Goal: Check status: Check status

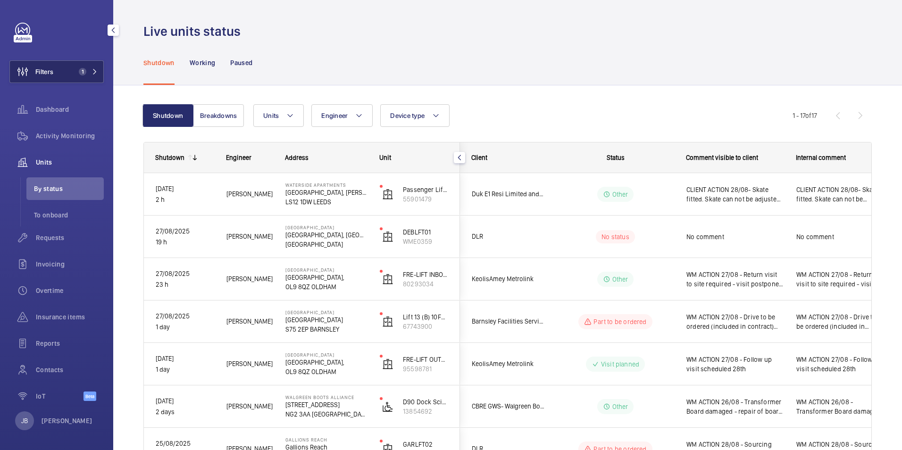
click at [50, 69] on span "Filters" at bounding box center [44, 71] width 18 height 9
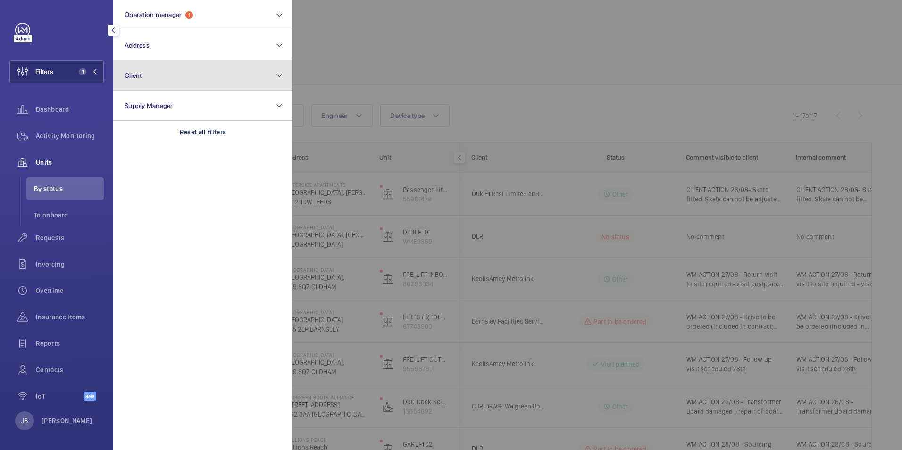
click at [177, 79] on button "Client" at bounding box center [202, 75] width 179 height 30
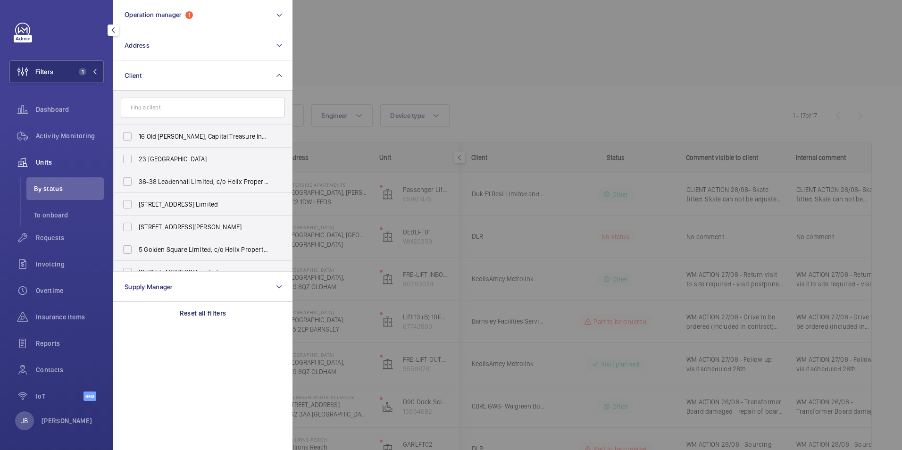
click at [601, 70] on div at bounding box center [743, 225] width 902 height 450
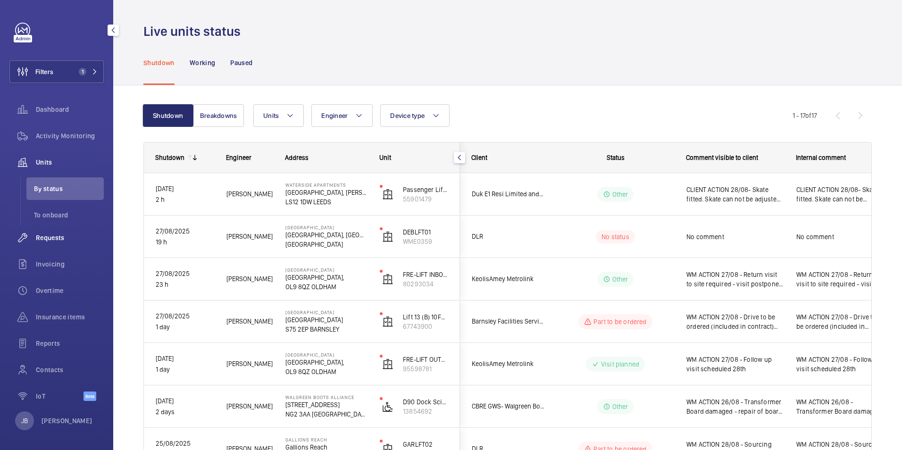
click at [48, 239] on span "Requests" at bounding box center [70, 237] width 68 height 9
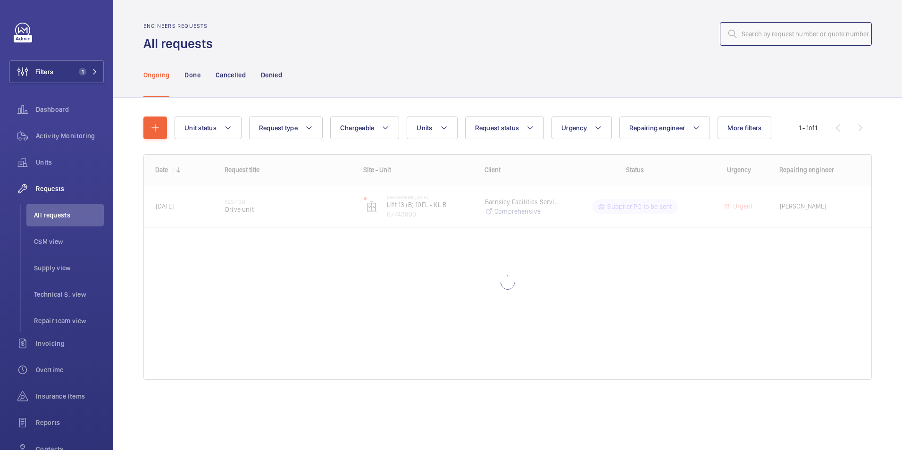
click at [819, 36] on input "text" at bounding box center [796, 34] width 152 height 24
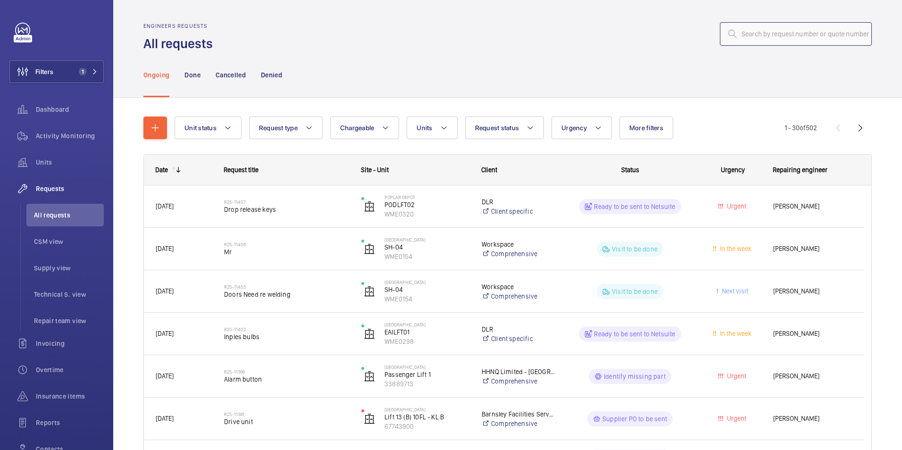
click at [753, 34] on input "text" at bounding box center [796, 34] width 152 height 24
paste input "R25-11391"
type input "R25-11391"
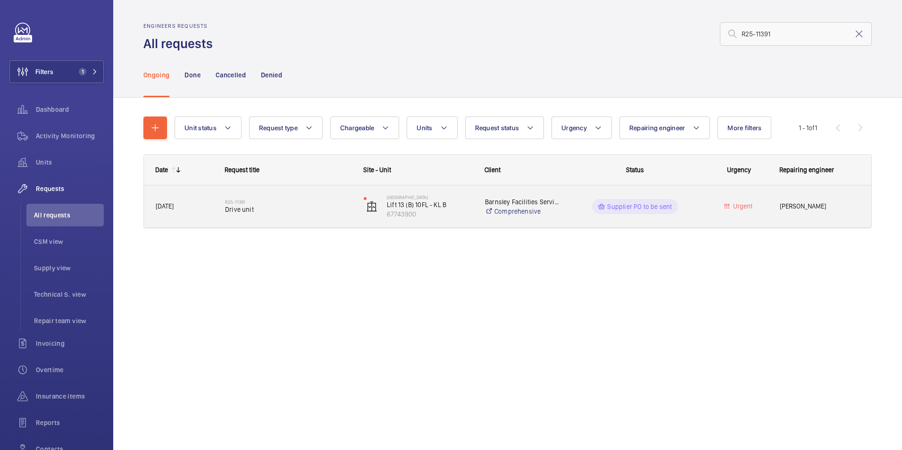
click at [610, 202] on p "Supplier PO to be sent" at bounding box center [639, 206] width 65 height 9
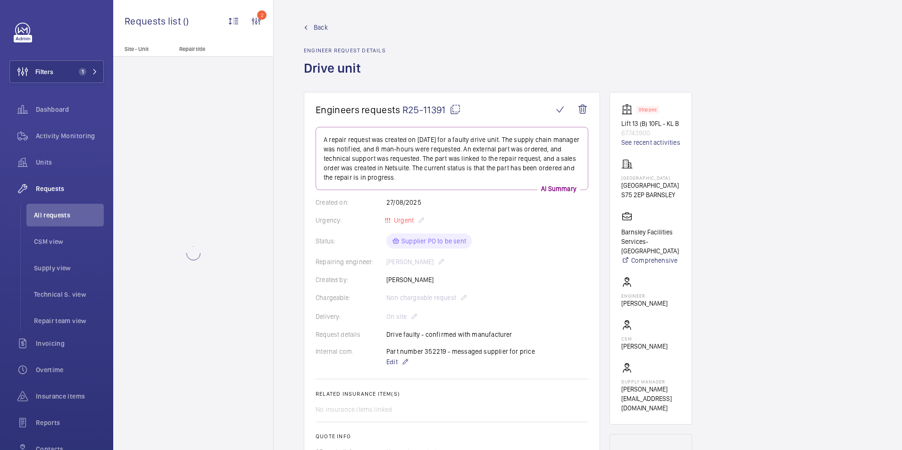
scroll to position [330, 0]
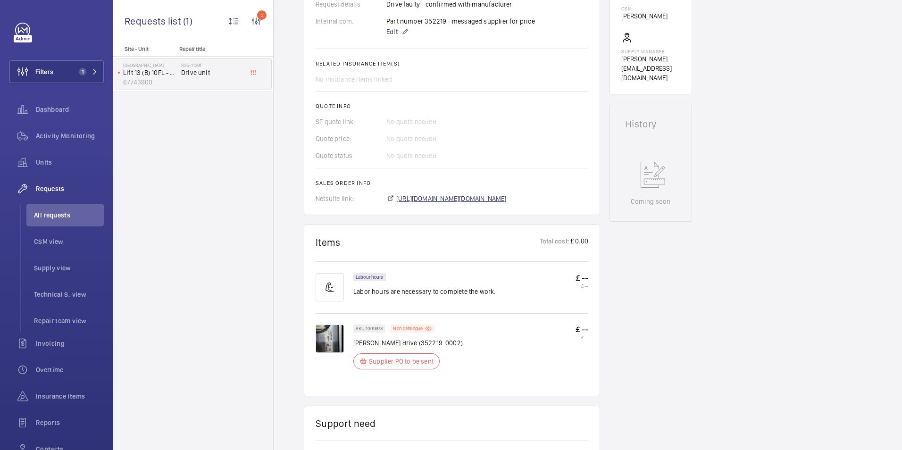
click at [504, 201] on span "[URL][DOMAIN_NAME][DOMAIN_NAME]" at bounding box center [451, 198] width 110 height 9
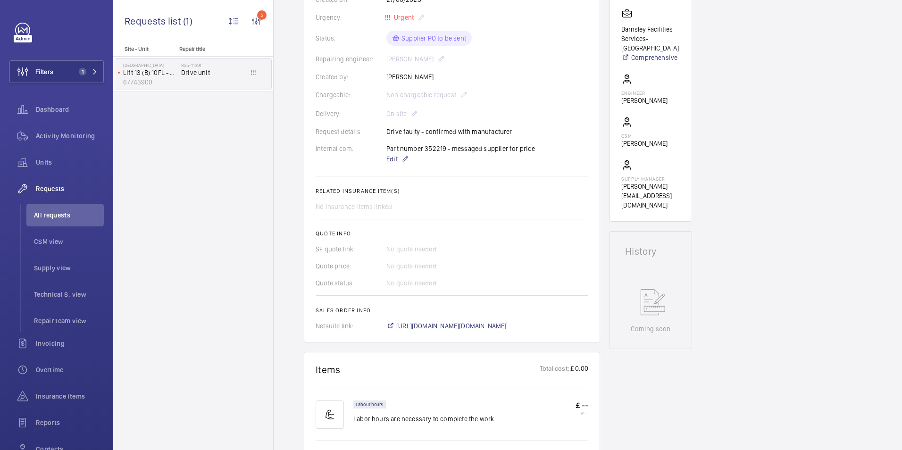
scroll to position [189, 0]
